Goal: Task Accomplishment & Management: Manage account settings

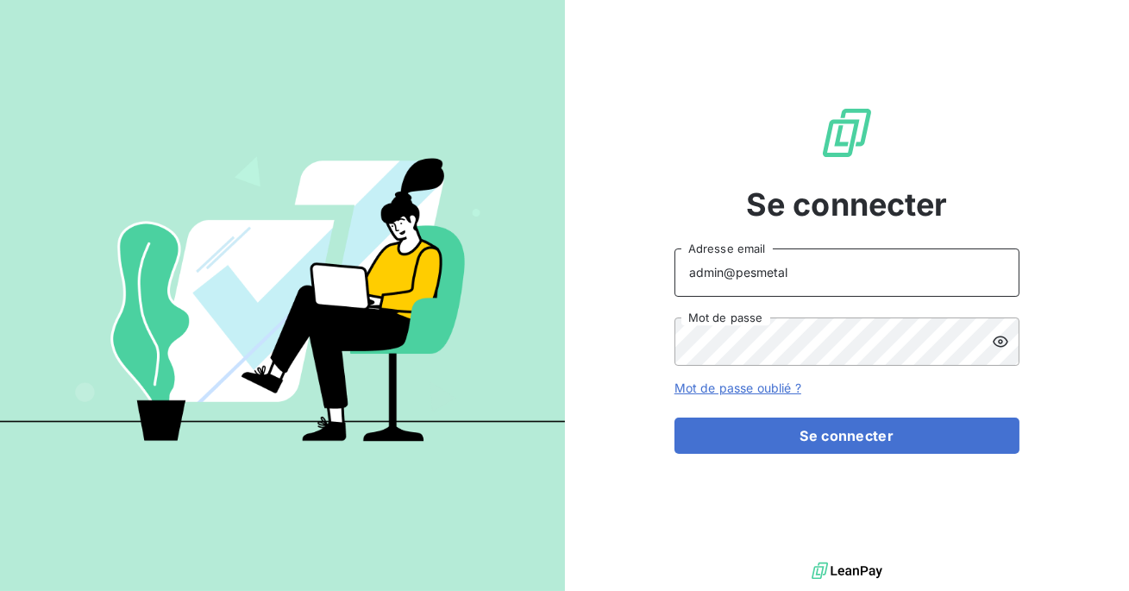
click at [795, 273] on input "admin@pesmetal" at bounding box center [846, 272] width 345 height 48
type input "admin@relaispoidslourdberry"
click at [674, 417] on button "Se connecter" at bounding box center [846, 435] width 345 height 36
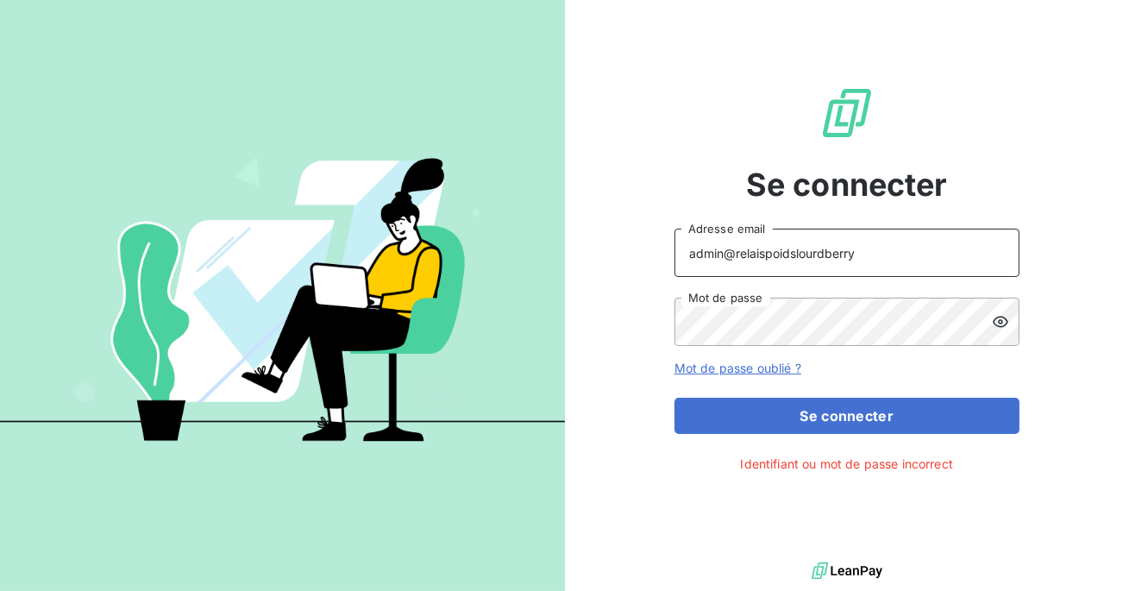
drag, startPoint x: 862, startPoint y: 260, endPoint x: 651, endPoint y: 256, distance: 211.3
click at [651, 256] on div "Se connecter admin@relaispoidslourdberry Adresse email Mot de passe Mot de pass…" at bounding box center [847, 279] width 565 height 558
type input "r"
click at [938, 247] on input "admin@RELAISPOIDSLOURDSLIMOUSIN" at bounding box center [846, 253] width 345 height 48
type input "admin@RELAISPOIDSLOURDSberry"
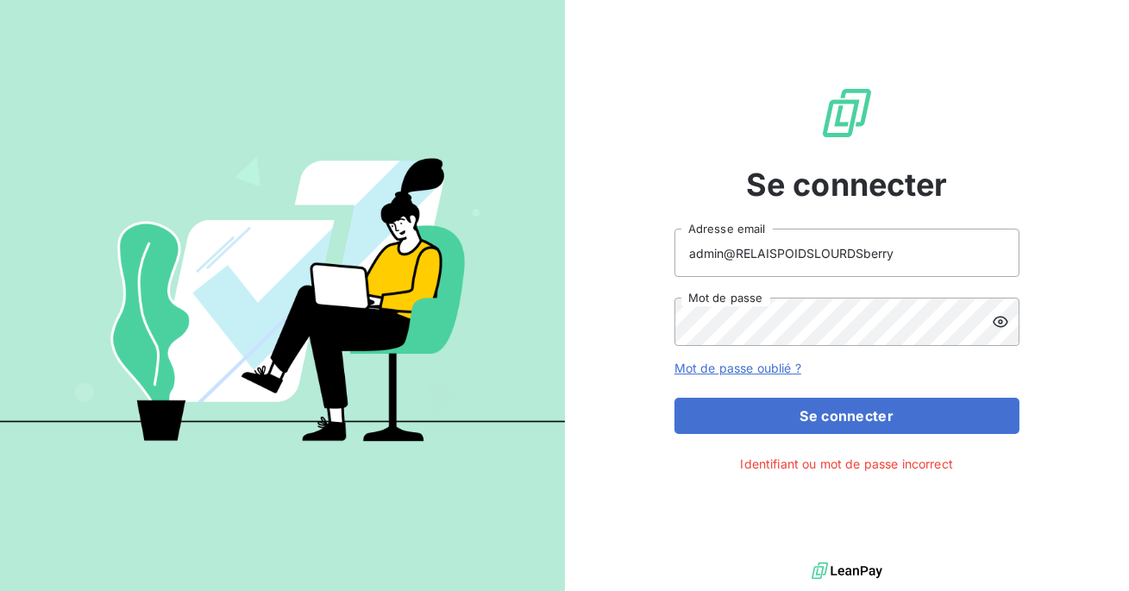
click at [674, 398] on button "Se connecter" at bounding box center [846, 416] width 345 height 36
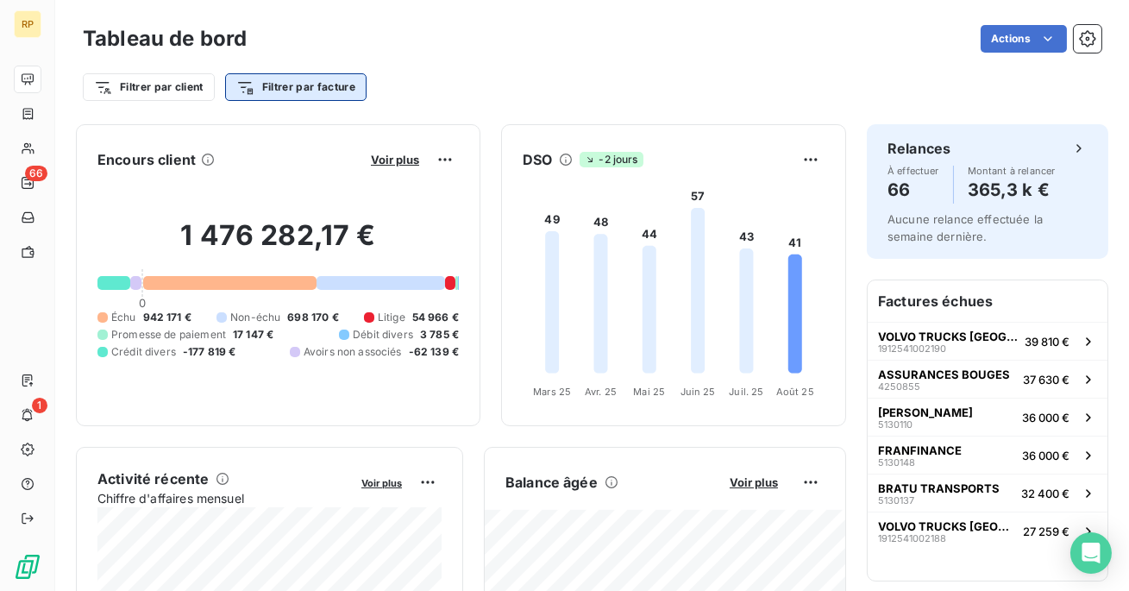
click at [280, 97] on html "RP 66 1 Tableau de bord Actions Filtrer par client Filtrer par facture Encours …" at bounding box center [564, 295] width 1129 height 591
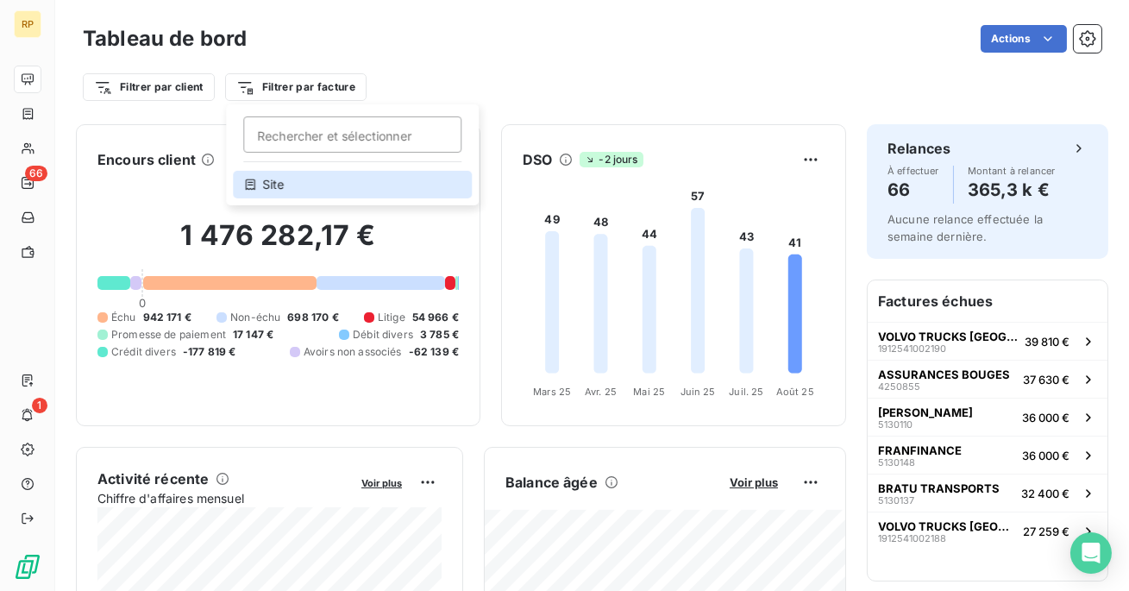
click at [280, 176] on div "Site" at bounding box center [352, 185] width 239 height 28
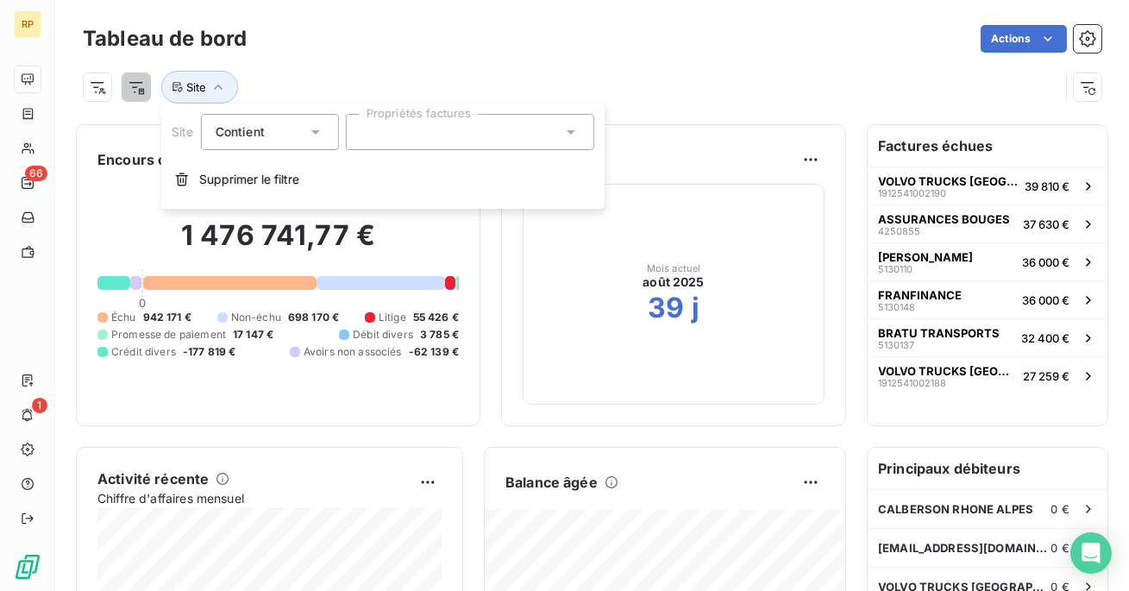
click at [402, 132] on div at bounding box center [469, 132] width 248 height 36
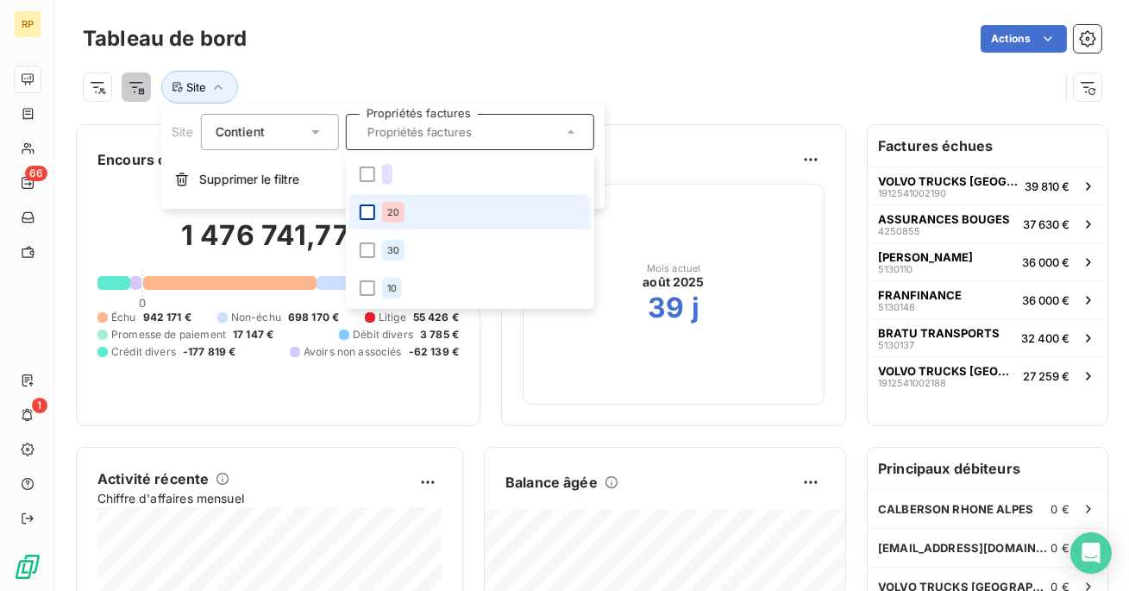
click at [360, 207] on div at bounding box center [367, 212] width 16 height 16
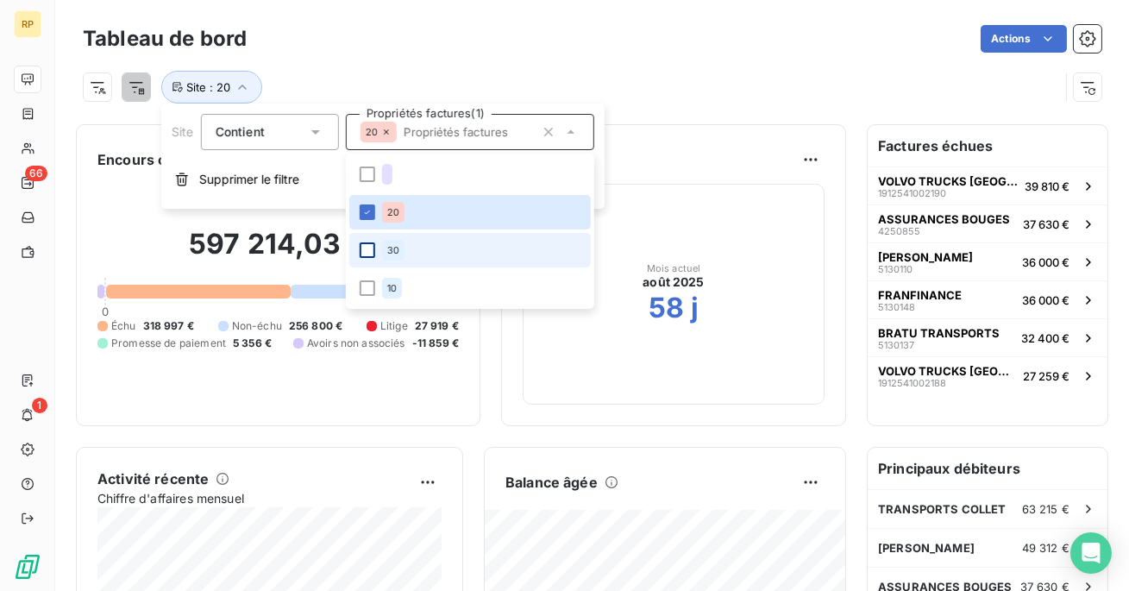
click at [366, 244] on div at bounding box center [367, 250] width 16 height 16
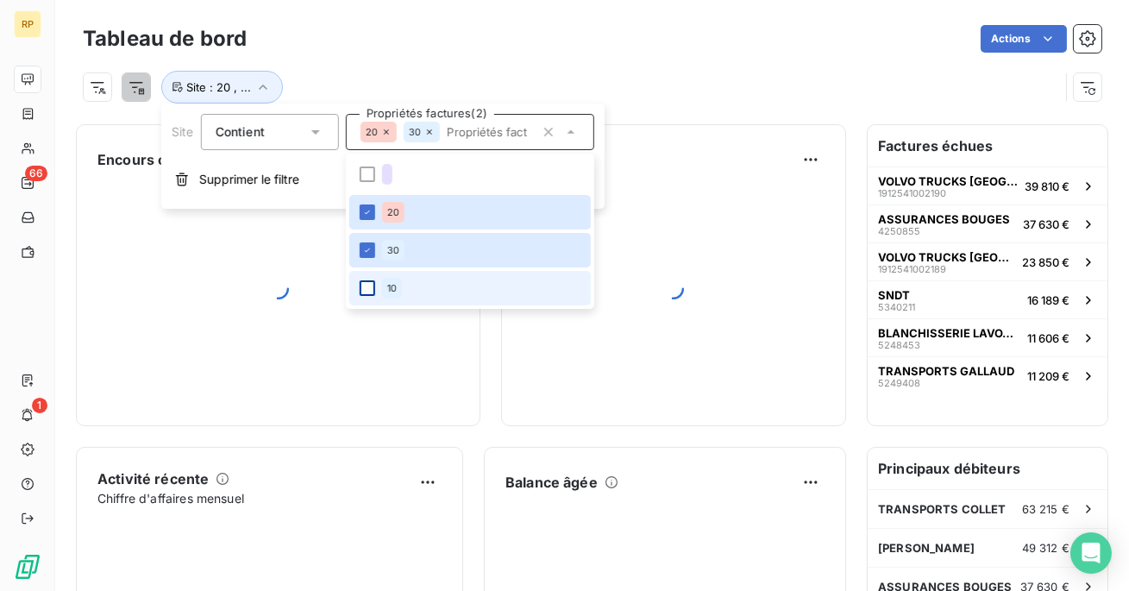
click at [366, 288] on div at bounding box center [367, 288] width 16 height 16
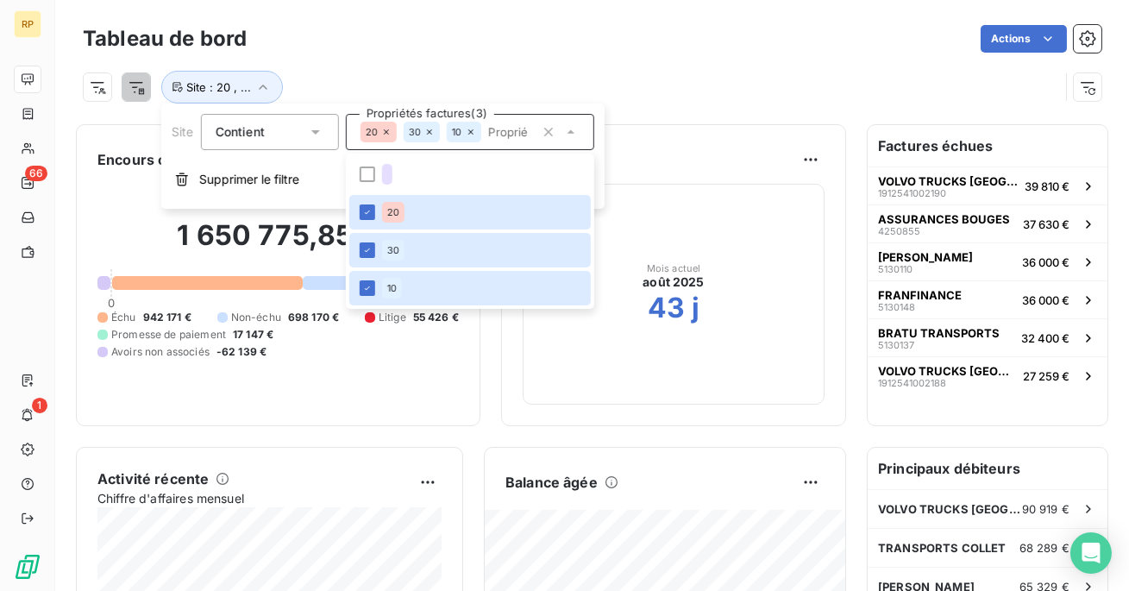
click at [491, 16] on div "Tableau de bord Actions Site : 20 , ..." at bounding box center [592, 57] width 1074 height 114
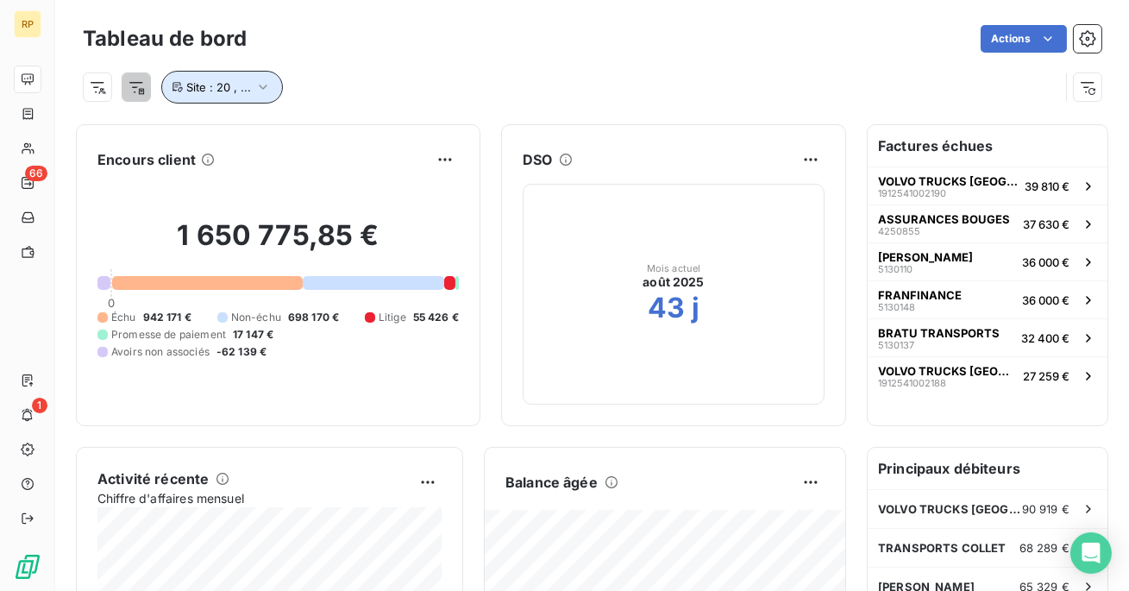
click at [230, 98] on button "Site : 20 , ..." at bounding box center [222, 87] width 122 height 33
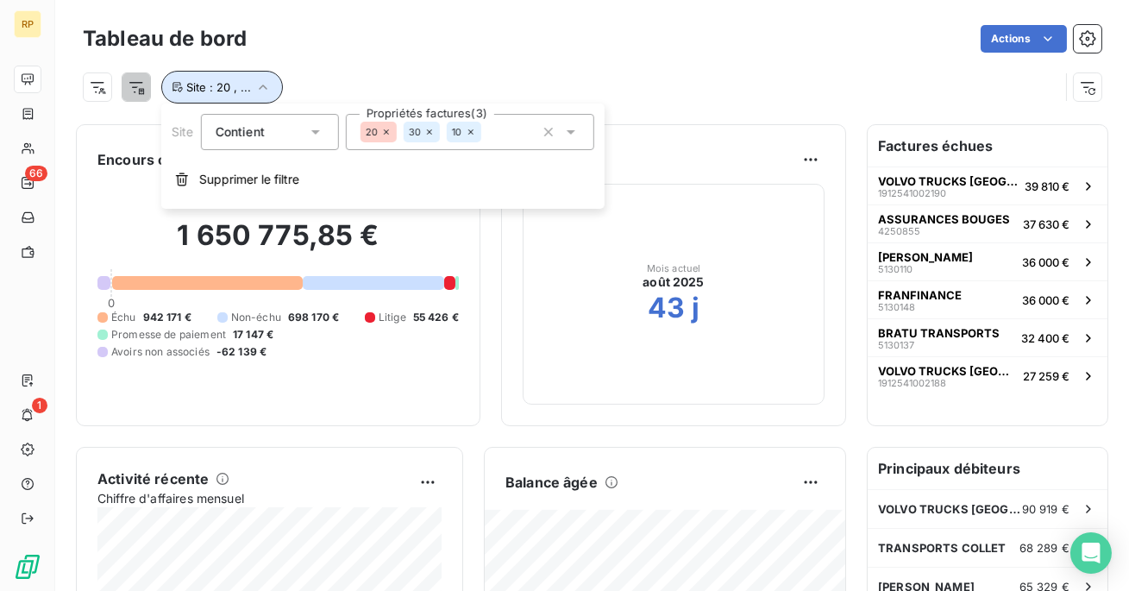
click at [230, 98] on button "Site : 20 , ..." at bounding box center [222, 87] width 122 height 33
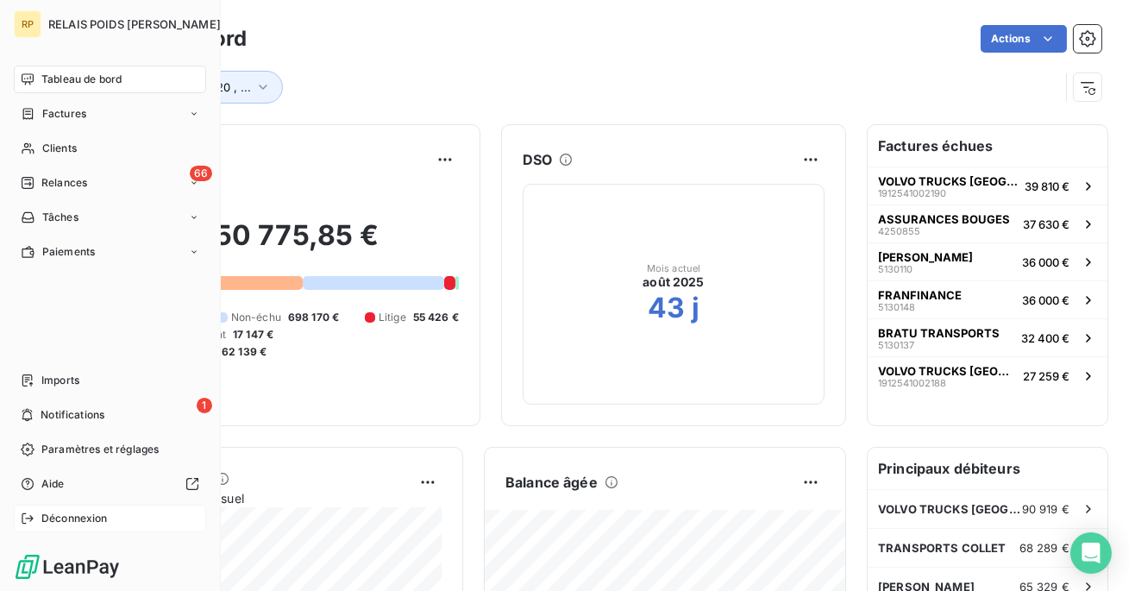
click at [55, 518] on span "Déconnexion" at bounding box center [74, 519] width 66 height 16
